Goal: Communication & Community: Answer question/provide support

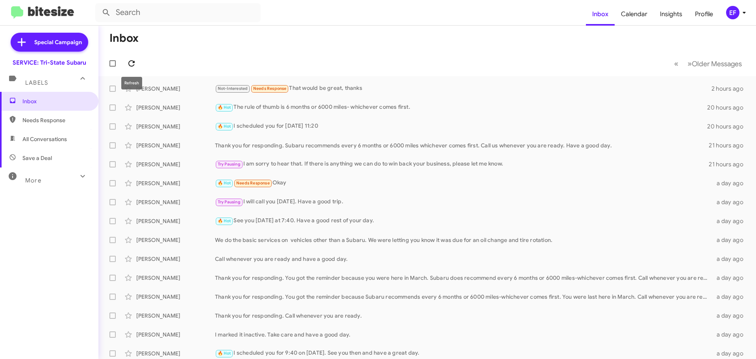
click at [132, 59] on icon at bounding box center [131, 63] width 9 height 9
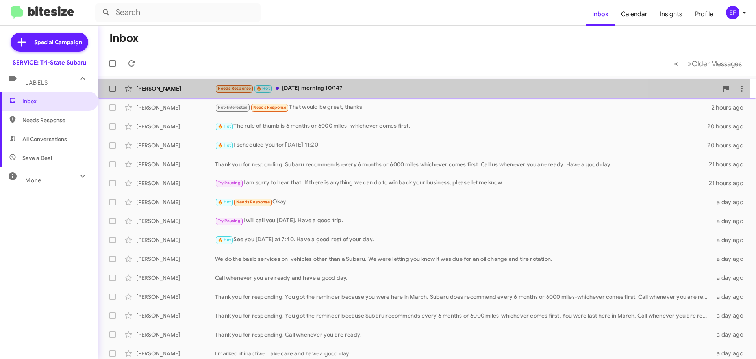
click at [299, 85] on div "Needs Response 🔥 Hot [DATE] morning 10/14?" at bounding box center [466, 88] width 503 height 9
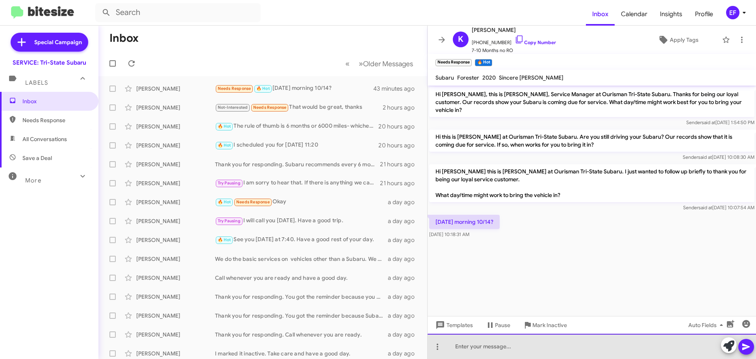
click at [468, 346] on div at bounding box center [592, 345] width 328 height 25
drag, startPoint x: 543, startPoint y: 347, endPoint x: 556, endPoint y: 347, distance: 13.8
click at [556, 347] on div "I scheduled you for 9:40 on 10/14. If you" at bounding box center [592, 345] width 328 height 25
drag, startPoint x: 545, startPoint y: 347, endPoint x: 628, endPoint y: 348, distance: 83.9
click at [628, 348] on div "I scheduled you for 9:40 on 10/14. Let me know if that is to [PERSON_NAME]" at bounding box center [592, 345] width 328 height 25
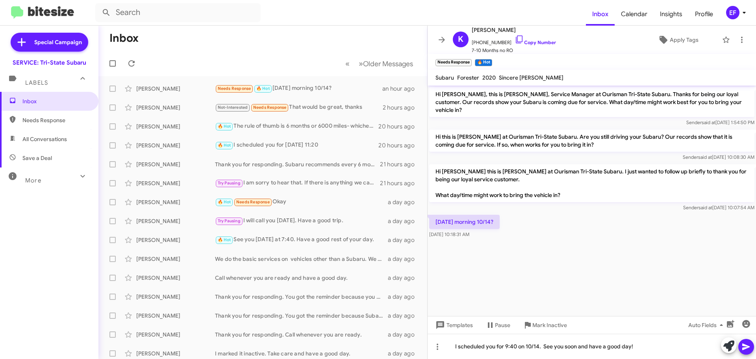
click at [748, 343] on icon at bounding box center [745, 346] width 9 height 9
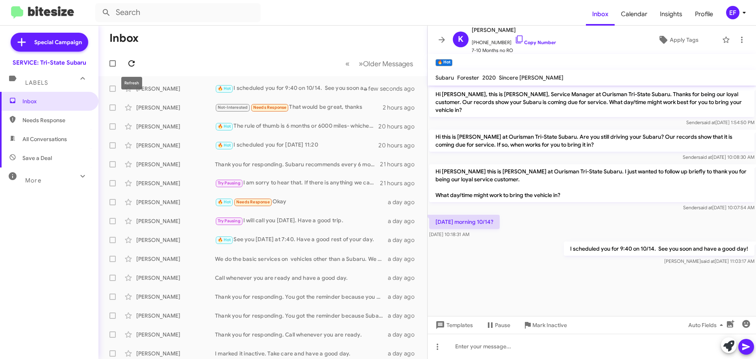
click at [132, 65] on icon at bounding box center [131, 63] width 9 height 9
click at [440, 37] on icon at bounding box center [441, 39] width 9 height 9
